Goal: Use online tool/utility: Utilize a website feature to perform a specific function

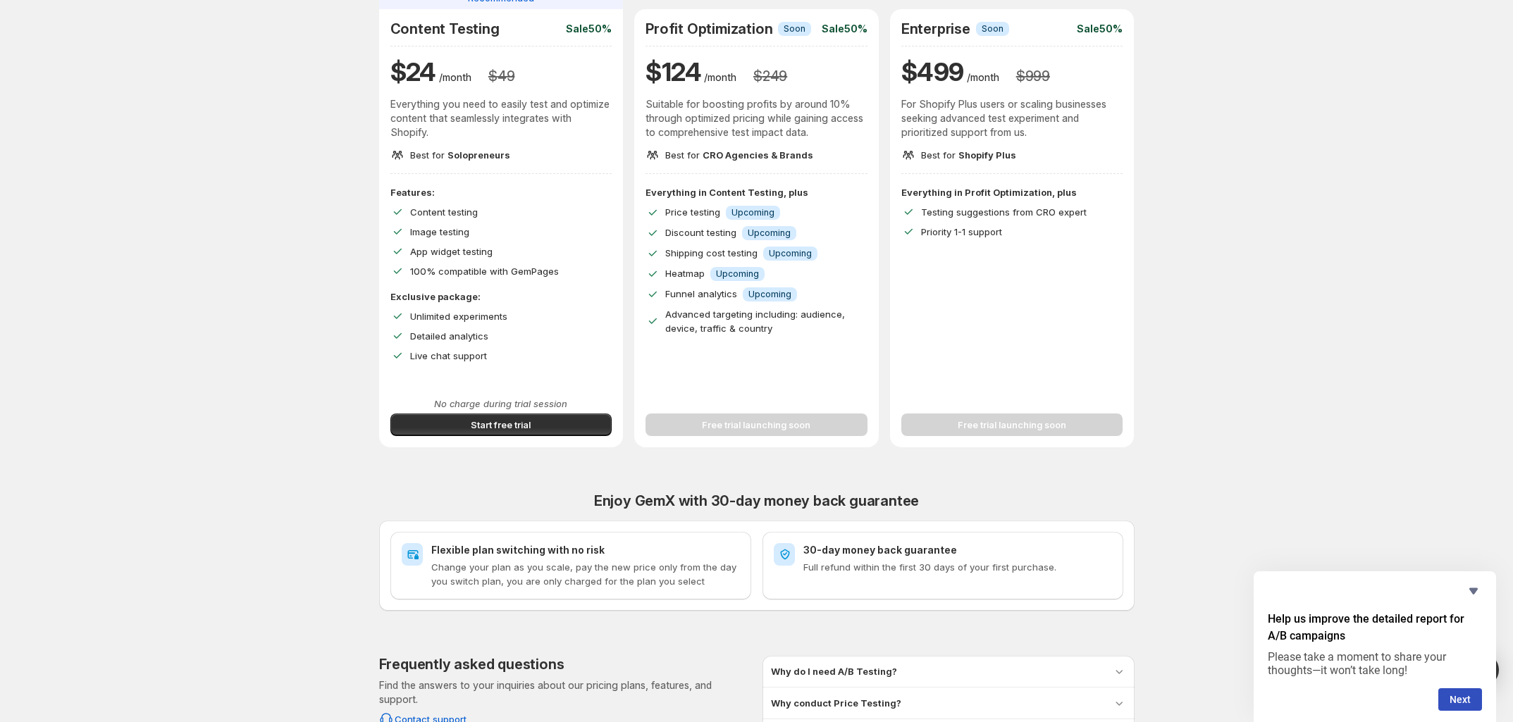
scroll to position [344, 0]
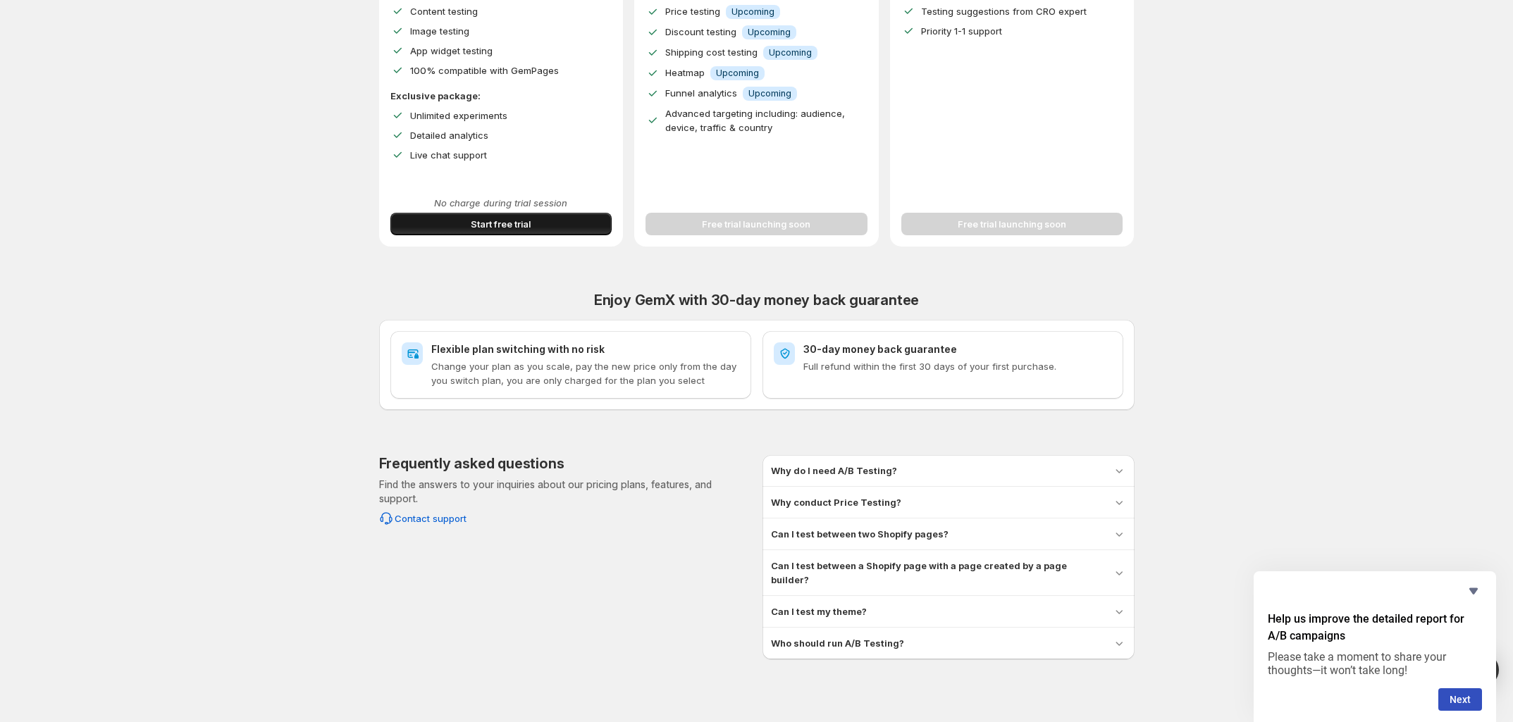
click at [568, 228] on button "Start free trial" at bounding box center [501, 224] width 222 height 23
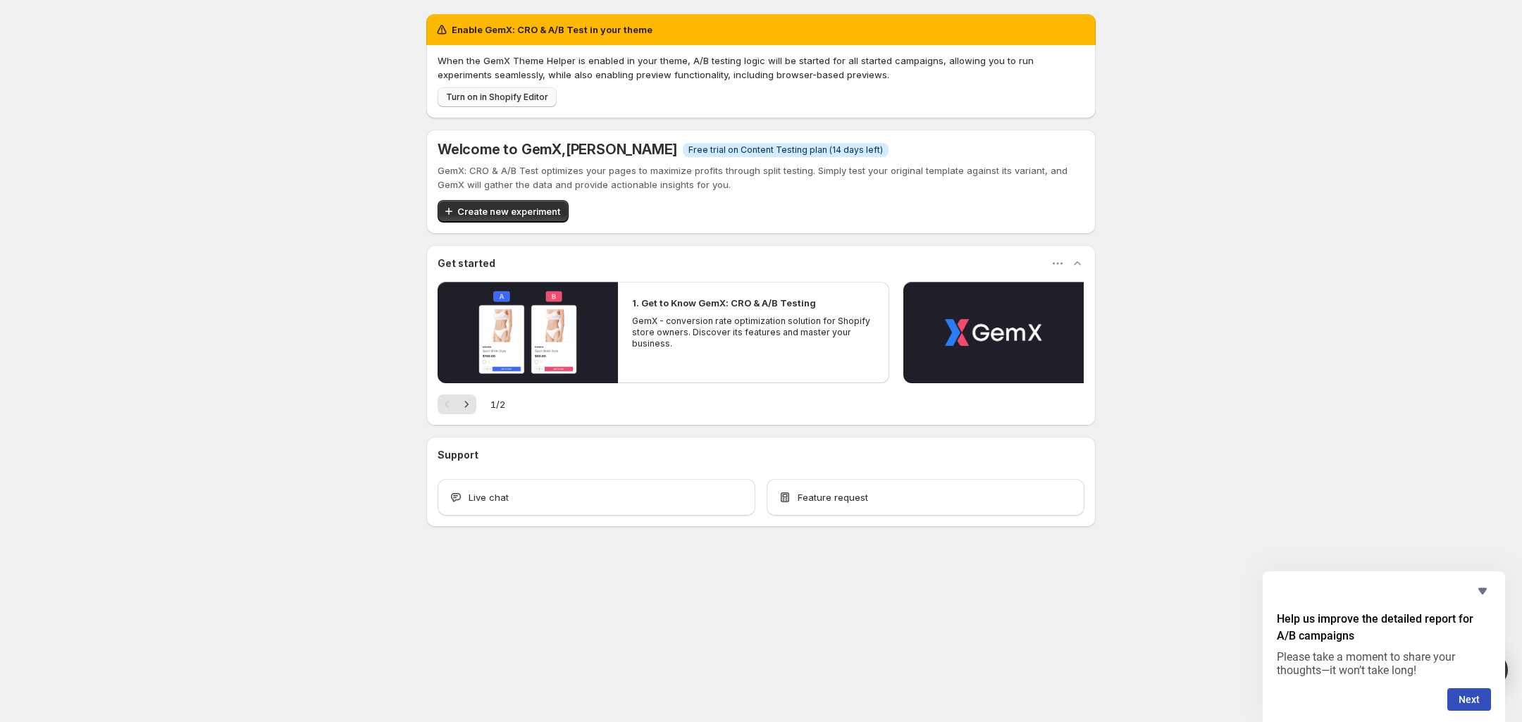
click at [509, 98] on span "Turn on in Shopify Editor" at bounding box center [497, 97] width 102 height 11
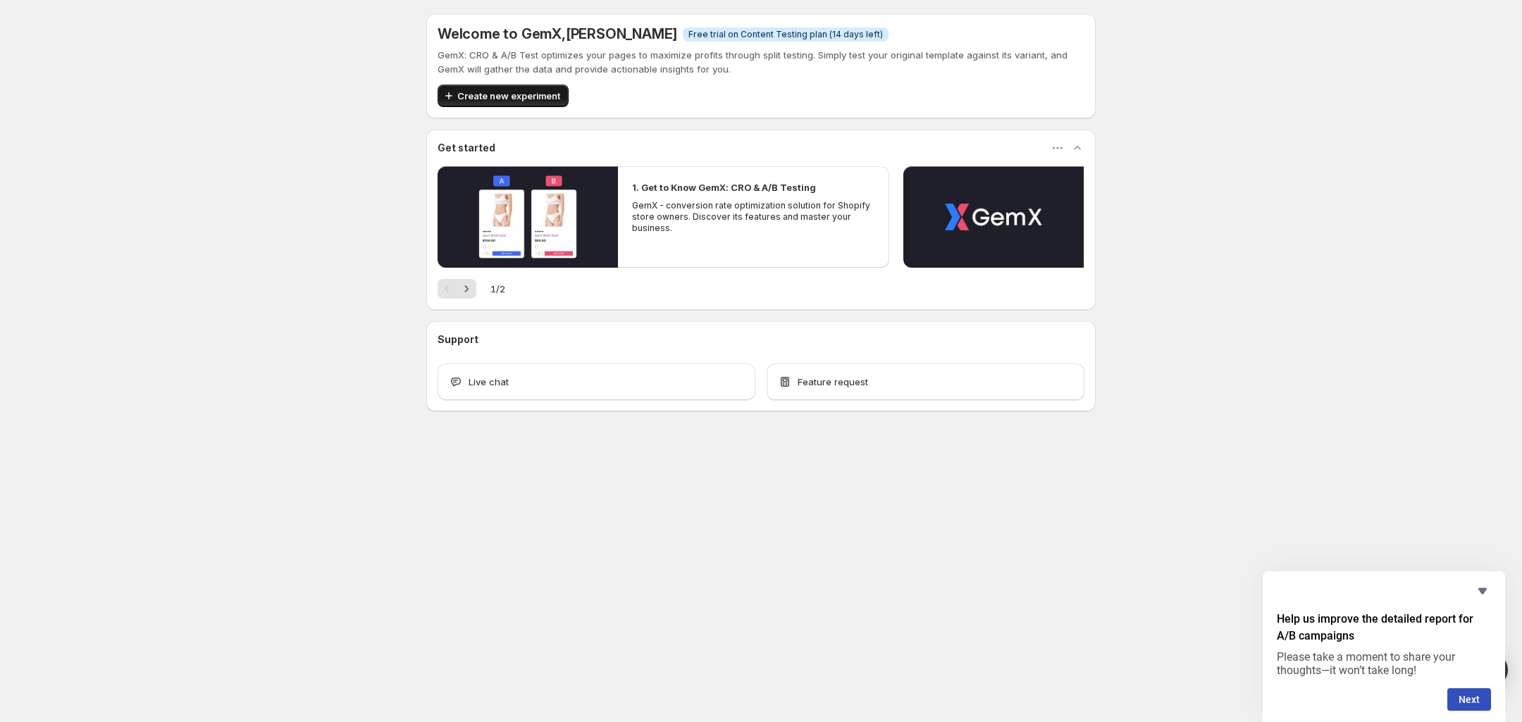
click at [504, 97] on span "Create new experiment" at bounding box center [508, 96] width 103 height 14
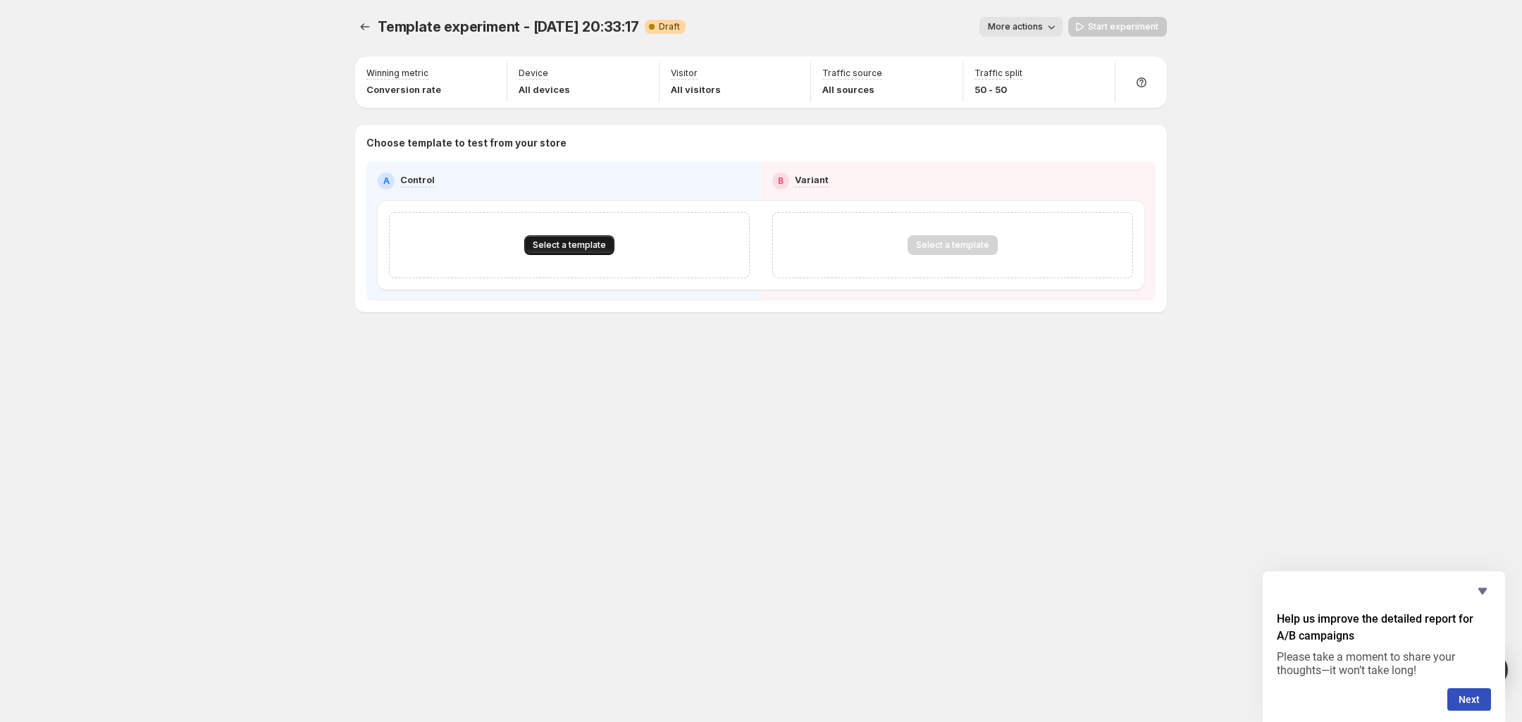
click at [586, 242] on span "Select a template" at bounding box center [569, 245] width 73 height 11
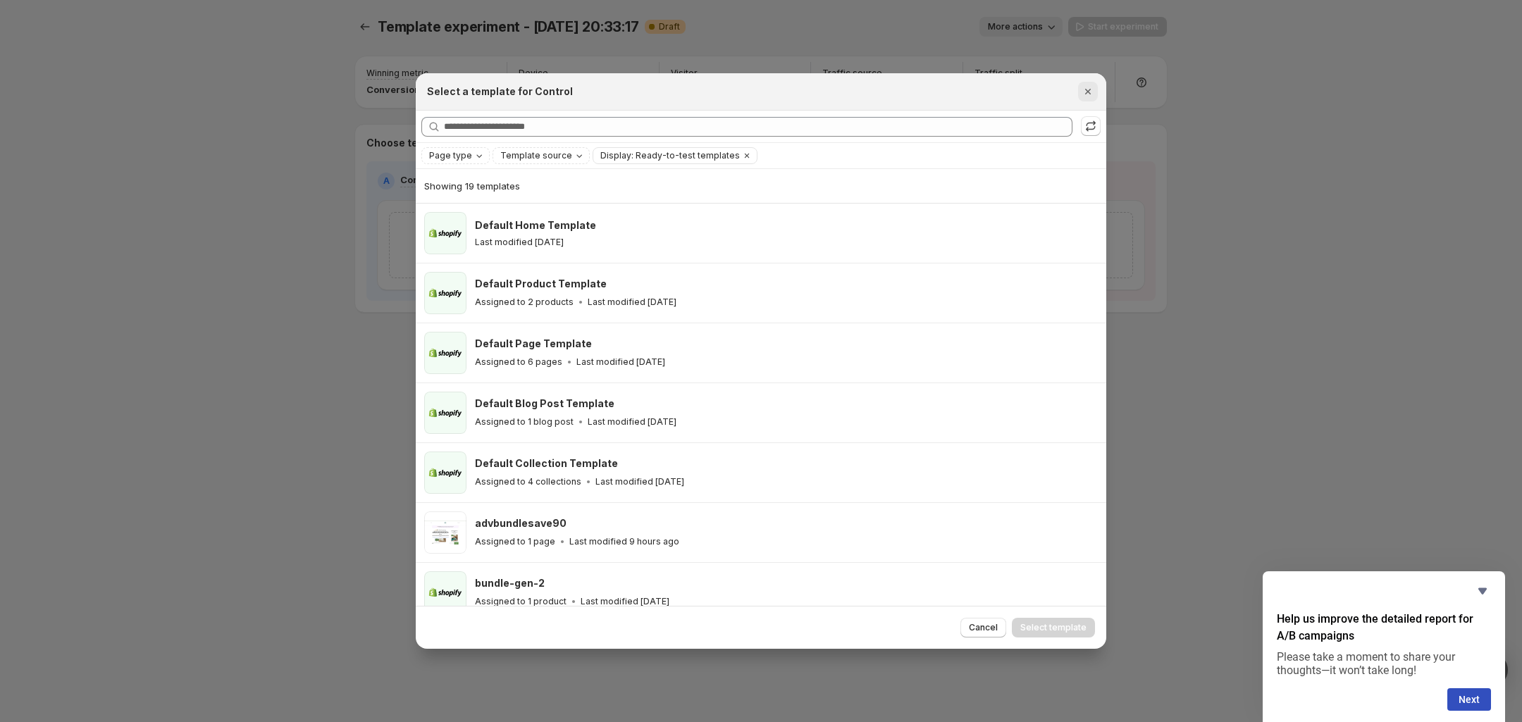
click at [1089, 85] on icon "Close" at bounding box center [1088, 92] width 14 height 14
